Goal: Transaction & Acquisition: Purchase product/service

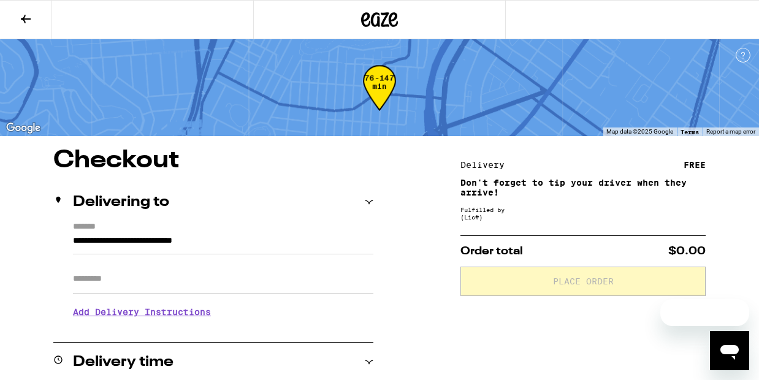
click at [380, 12] on icon at bounding box center [379, 20] width 37 height 22
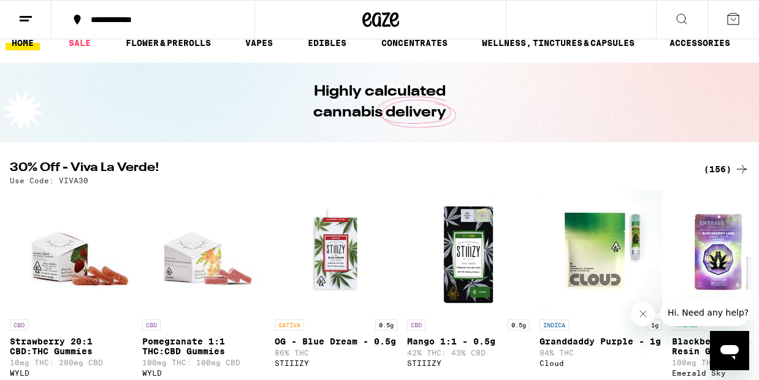
scroll to position [11, 0]
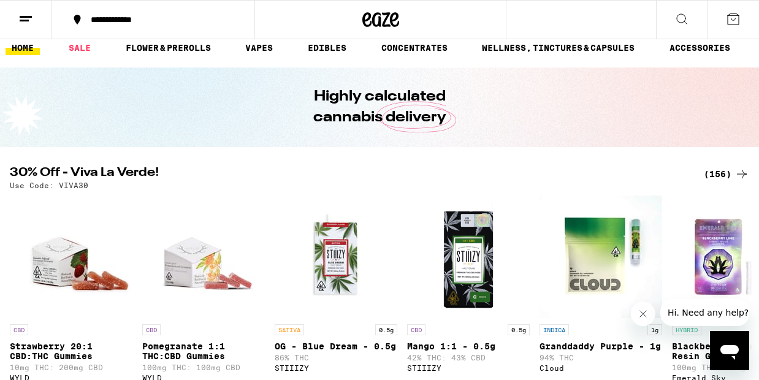
click at [713, 172] on div "(156)" at bounding box center [726, 174] width 45 height 15
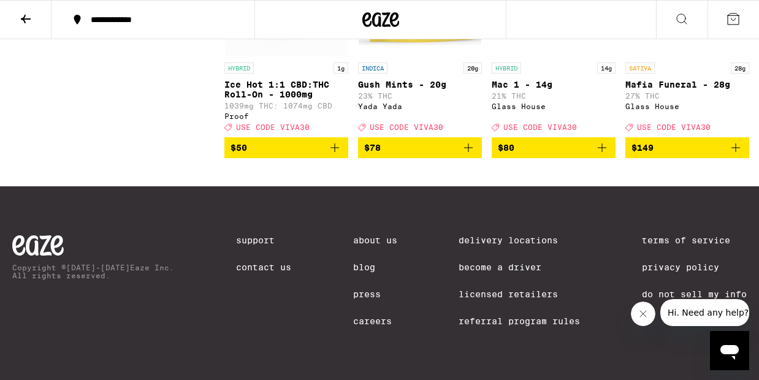
scroll to position [9063, 0]
